Goal: Task Accomplishment & Management: Manage account settings

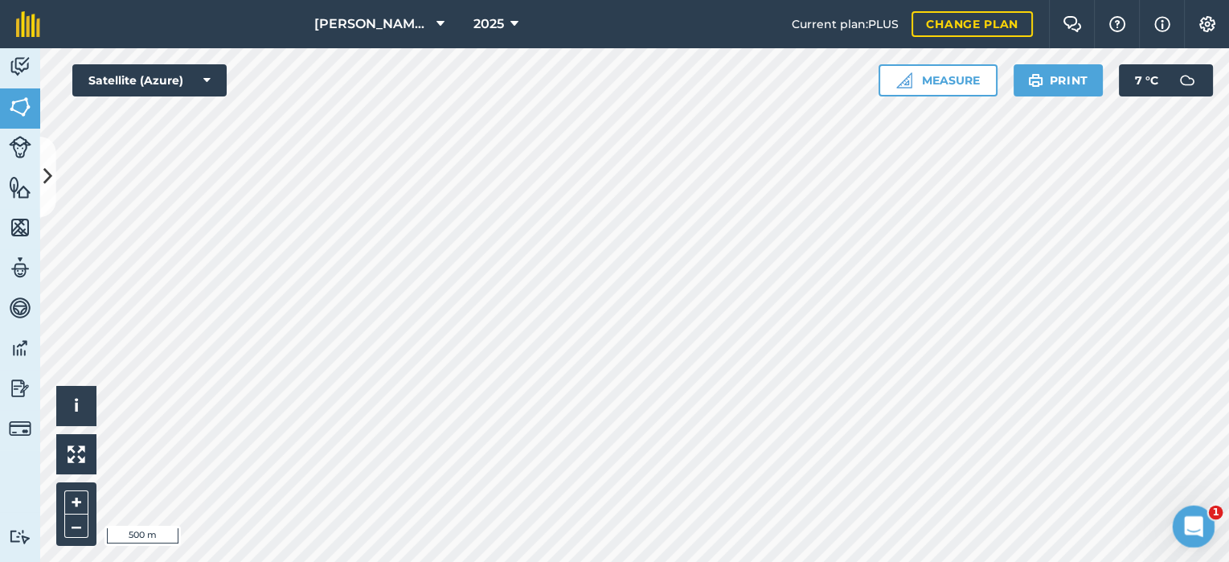
click at [1188, 524] on icon "Open Intercom Messenger" at bounding box center [1191, 524] width 27 height 27
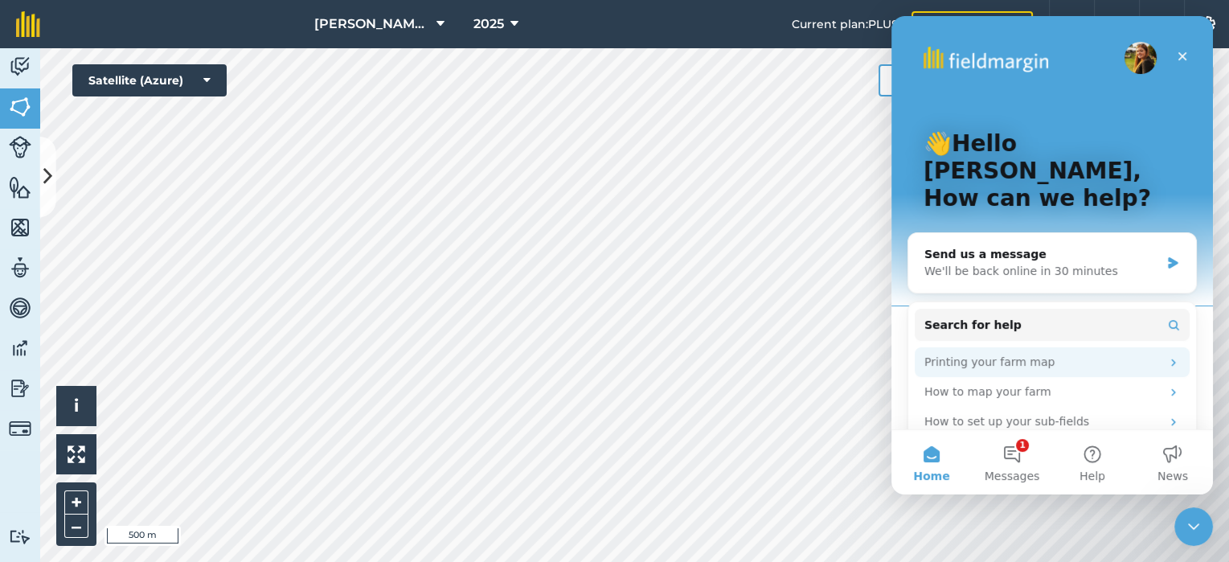
click at [1005, 354] on div "Printing your farm map" at bounding box center [1042, 362] width 236 height 17
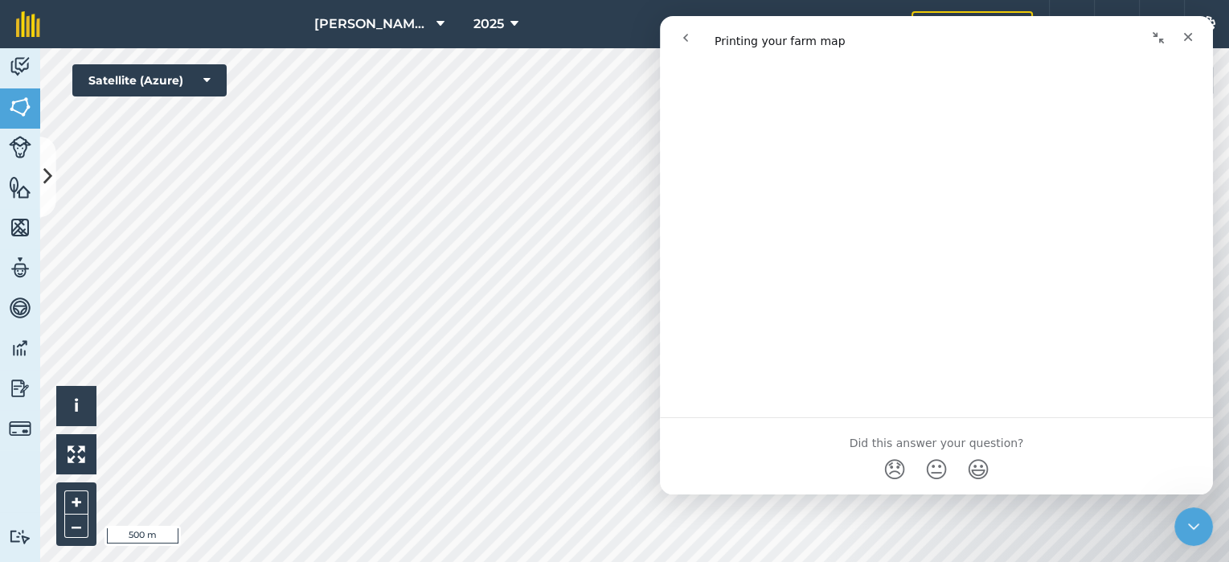
scroll to position [1649, 0]
click at [1192, 32] on icon "Close" at bounding box center [1187, 37] width 13 height 13
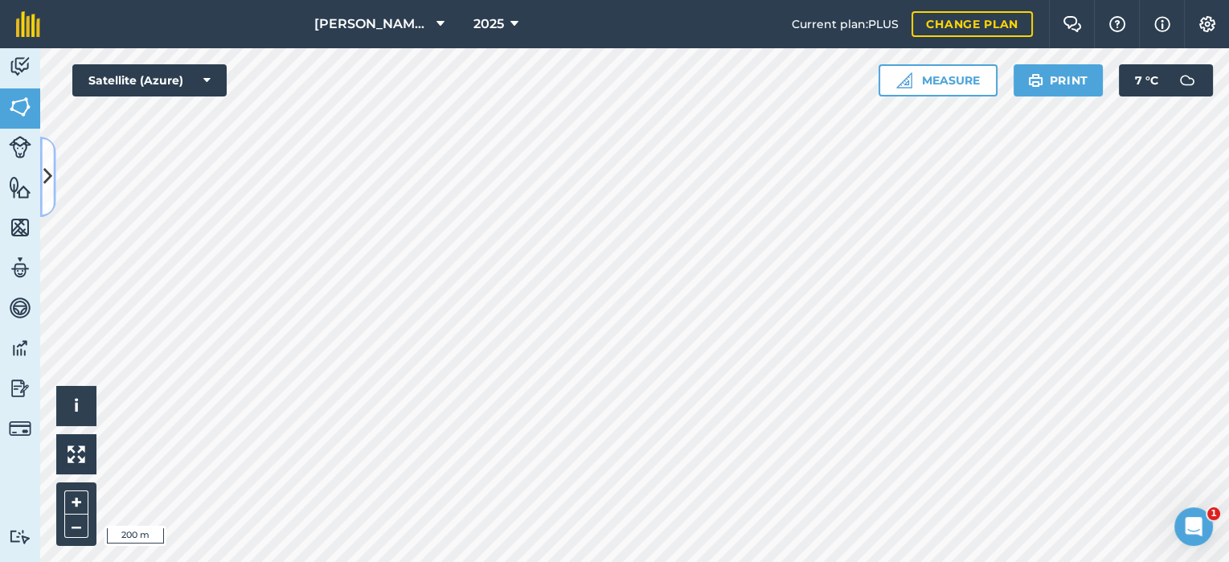
click at [43, 174] on icon at bounding box center [47, 176] width 9 height 28
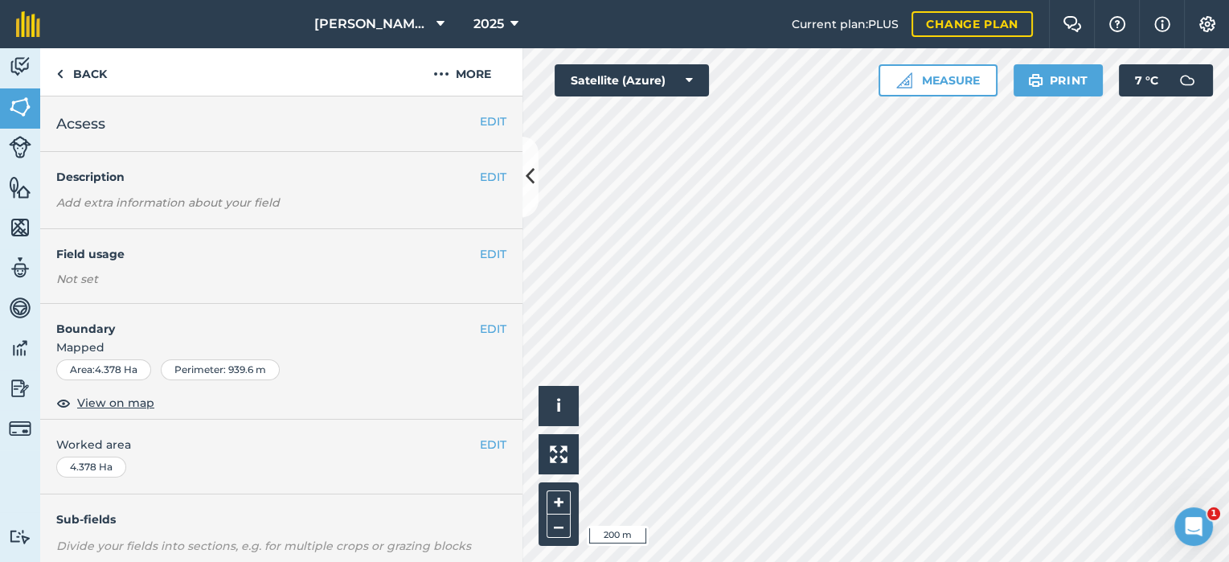
click at [67, 139] on div "EDIT Acsess" at bounding box center [281, 123] width 482 height 55
click at [76, 124] on span "Acsess" at bounding box center [80, 124] width 49 height 23
click at [83, 121] on span "Acsess" at bounding box center [80, 124] width 49 height 23
click at [480, 119] on button "EDIT" at bounding box center [493, 122] width 27 height 18
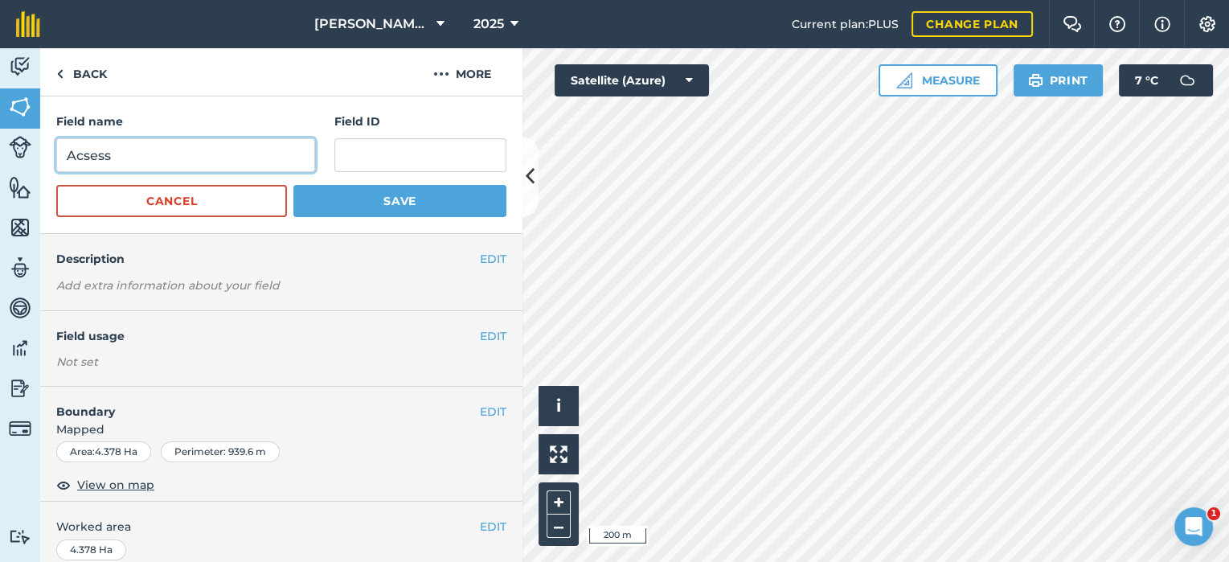
click at [89, 158] on input "Acsess" at bounding box center [185, 155] width 259 height 34
type input "Access"
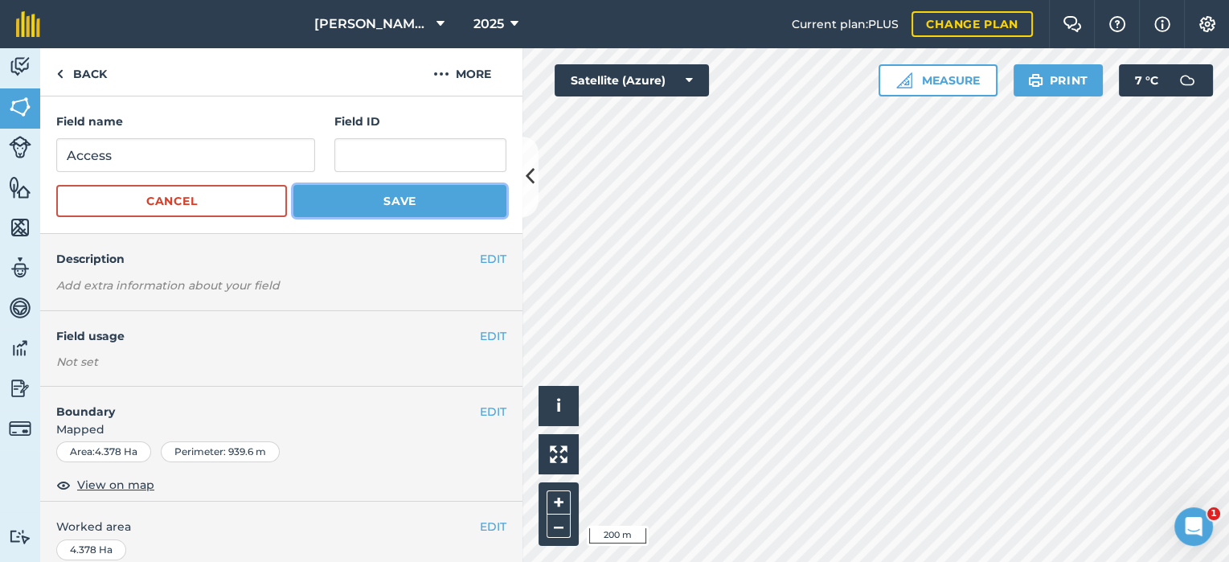
click at [362, 193] on button "Save" at bounding box center [399, 201] width 213 height 32
